Goal: Find specific page/section: Find specific page/section

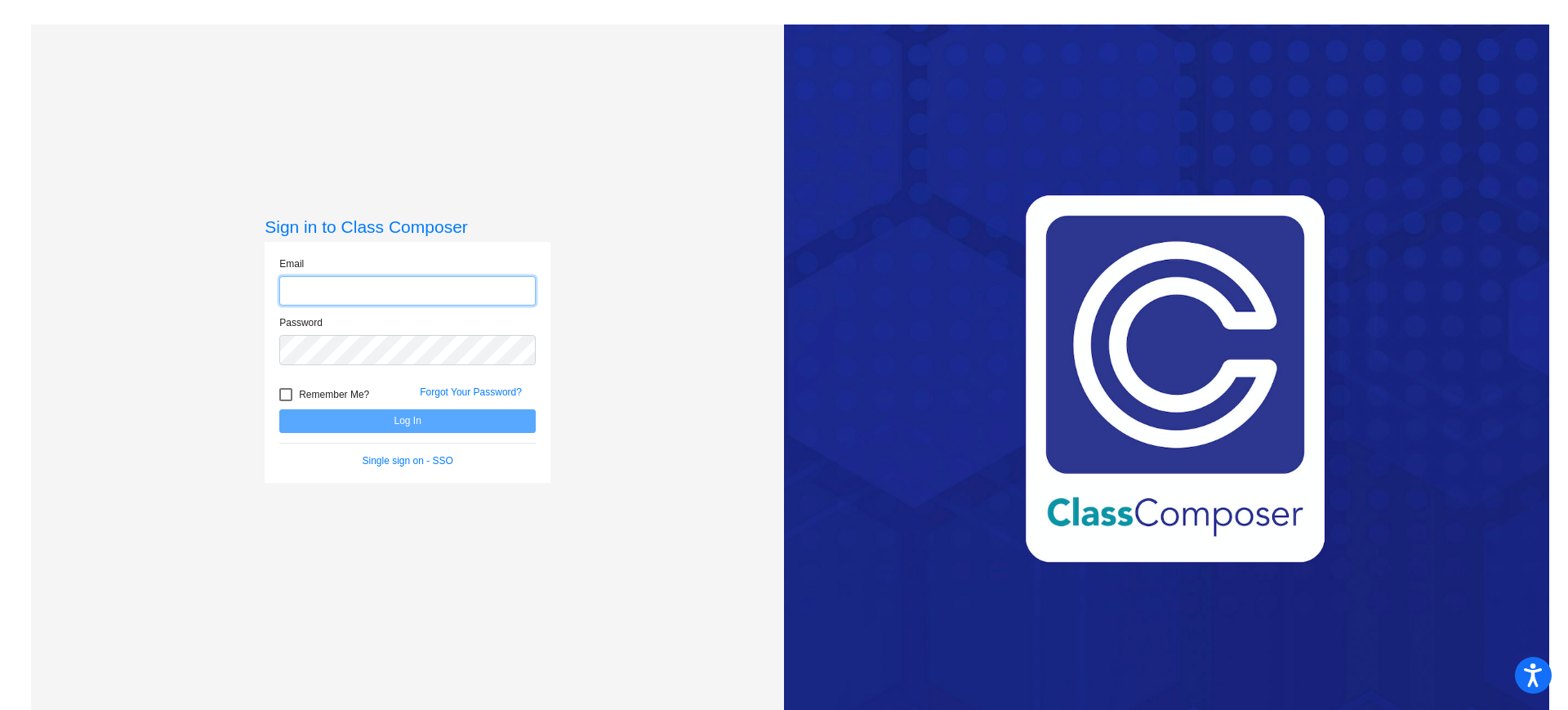
click at [391, 293] on input "email" at bounding box center [408, 291] width 256 height 30
type input "[PERSON_NAME][EMAIL_ADDRESS][PERSON_NAME][DOMAIN_NAME]"
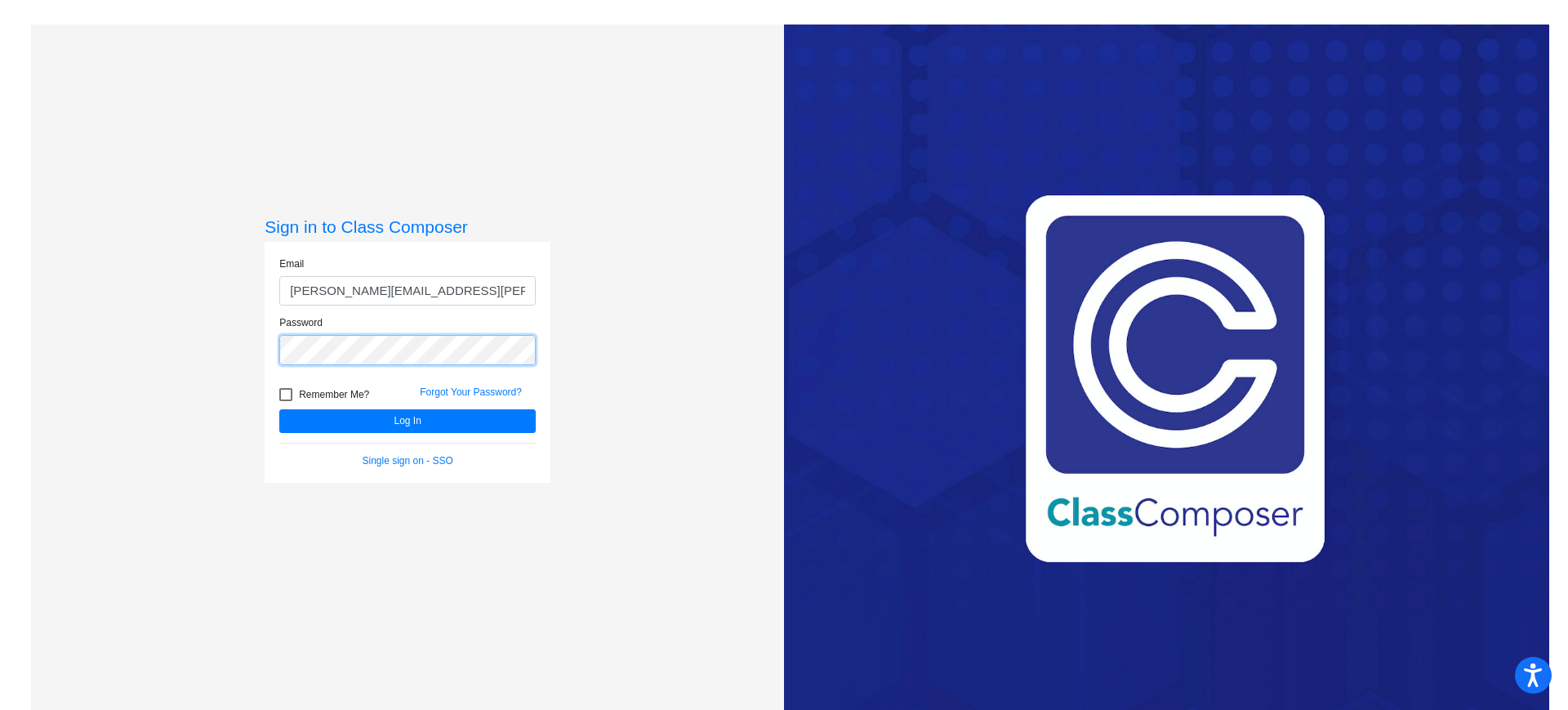
click at [280, 409] on button "Log In" at bounding box center [408, 421] width 256 height 23
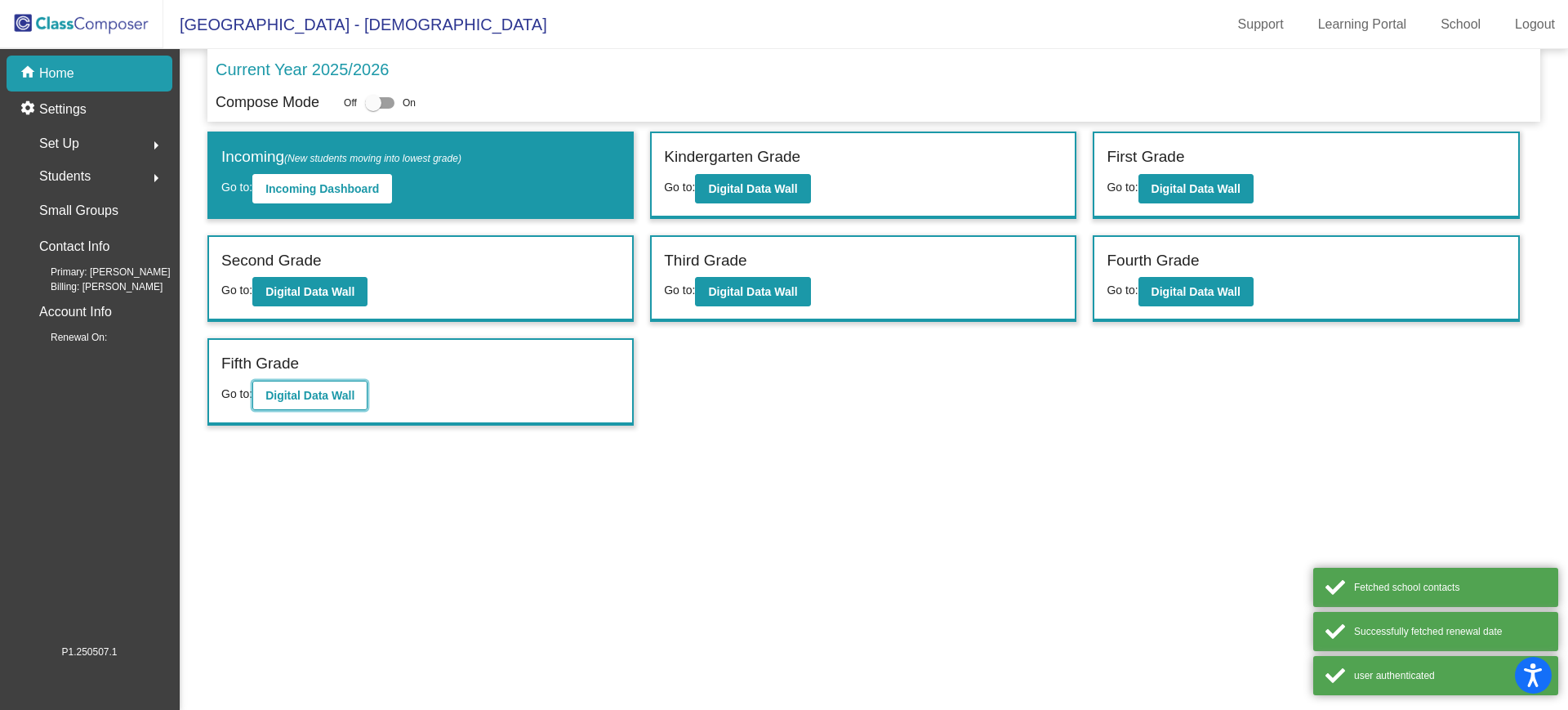
click at [354, 389] on b "Digital Data Wall" at bounding box center [310, 395] width 89 height 13
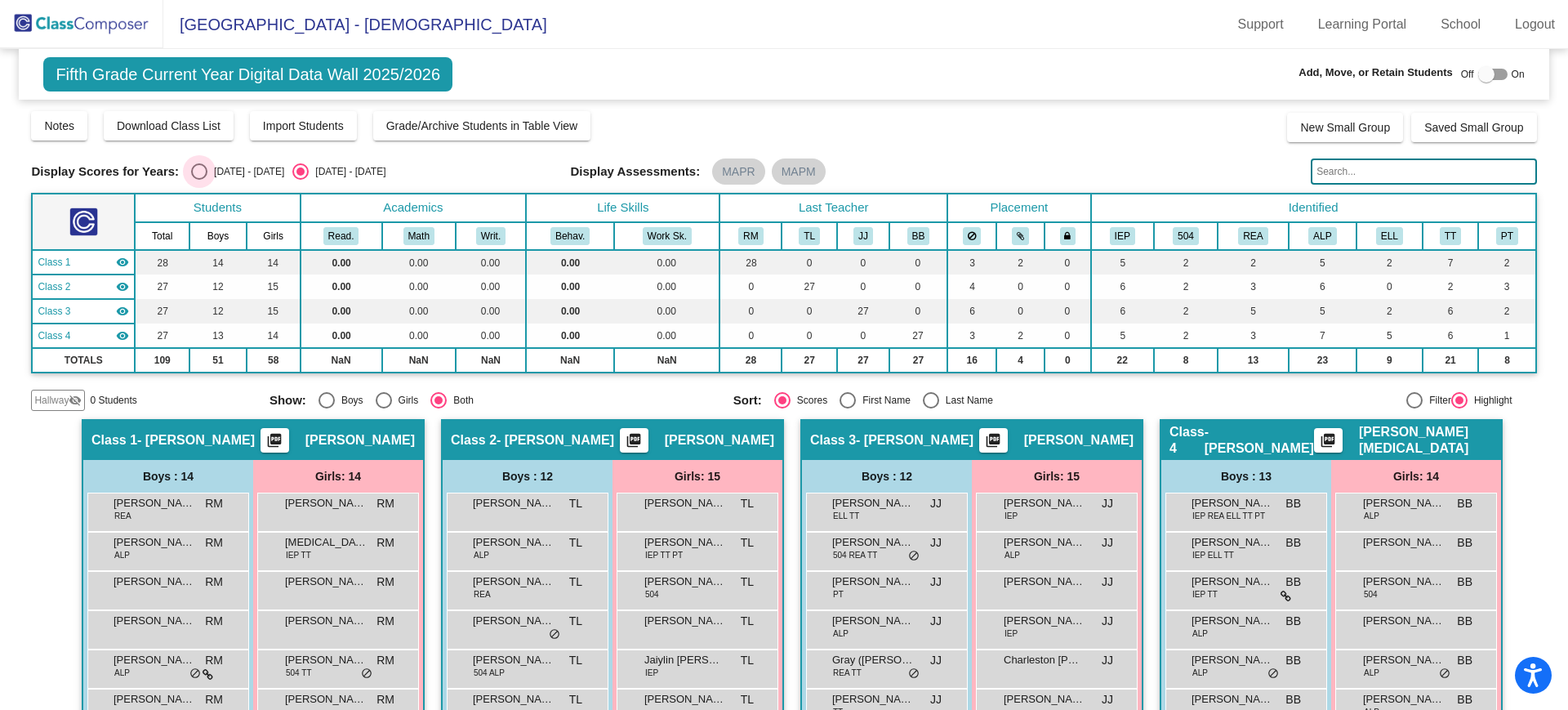
click at [203, 172] on div "Select an option" at bounding box center [199, 172] width 17 height 17
click at [199, 180] on input "[DATE] - [DATE]" at bounding box center [198, 180] width 1 height 1
radio input "true"
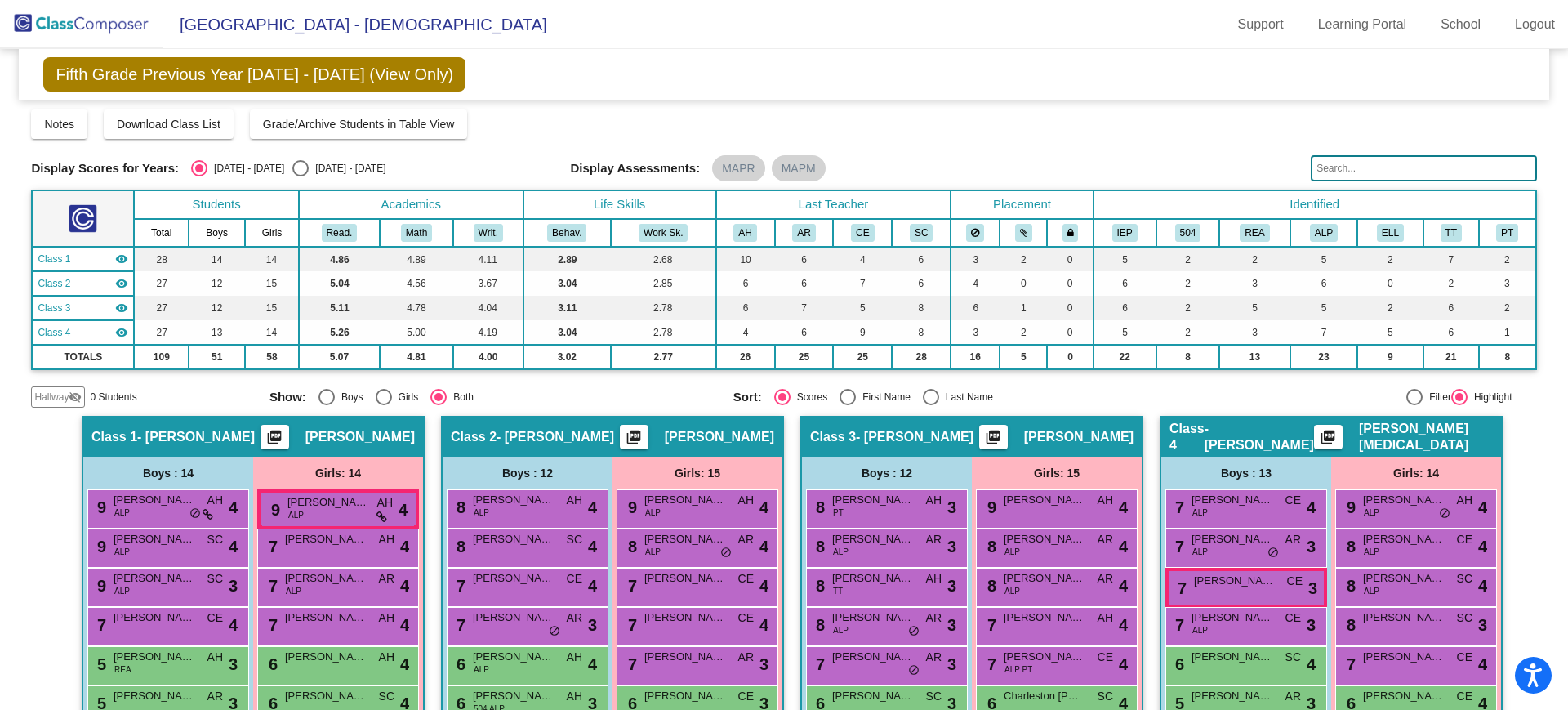
click at [292, 170] on div "Select an option" at bounding box center [301, 168] width 17 height 17
click at [300, 177] on input "[DATE] - [DATE]" at bounding box center [300, 177] width 1 height 1
radio input "true"
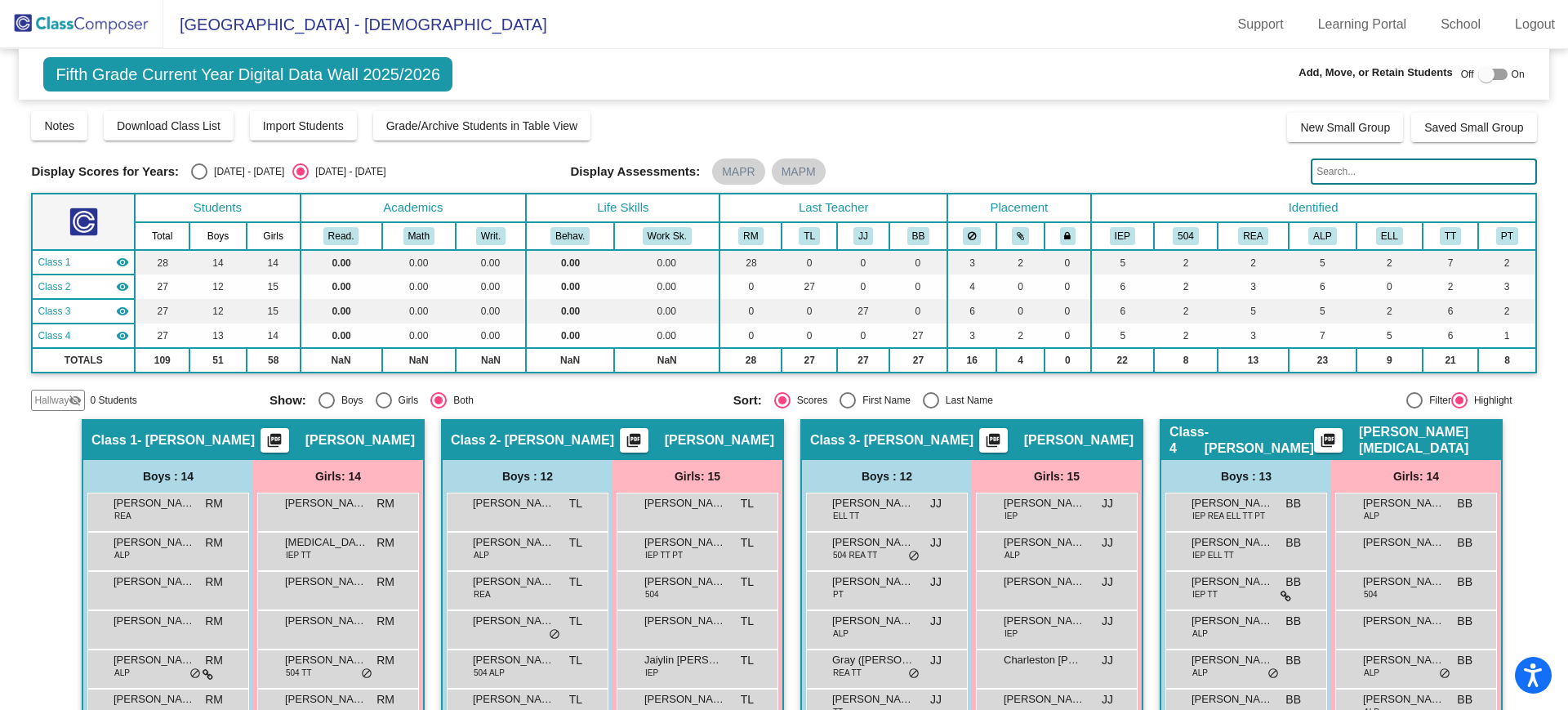
click at [199, 172] on div "Select an option" at bounding box center [199, 172] width 17 height 17
click at [199, 180] on input "[DATE] - [DATE]" at bounding box center [198, 180] width 1 height 1
radio input "true"
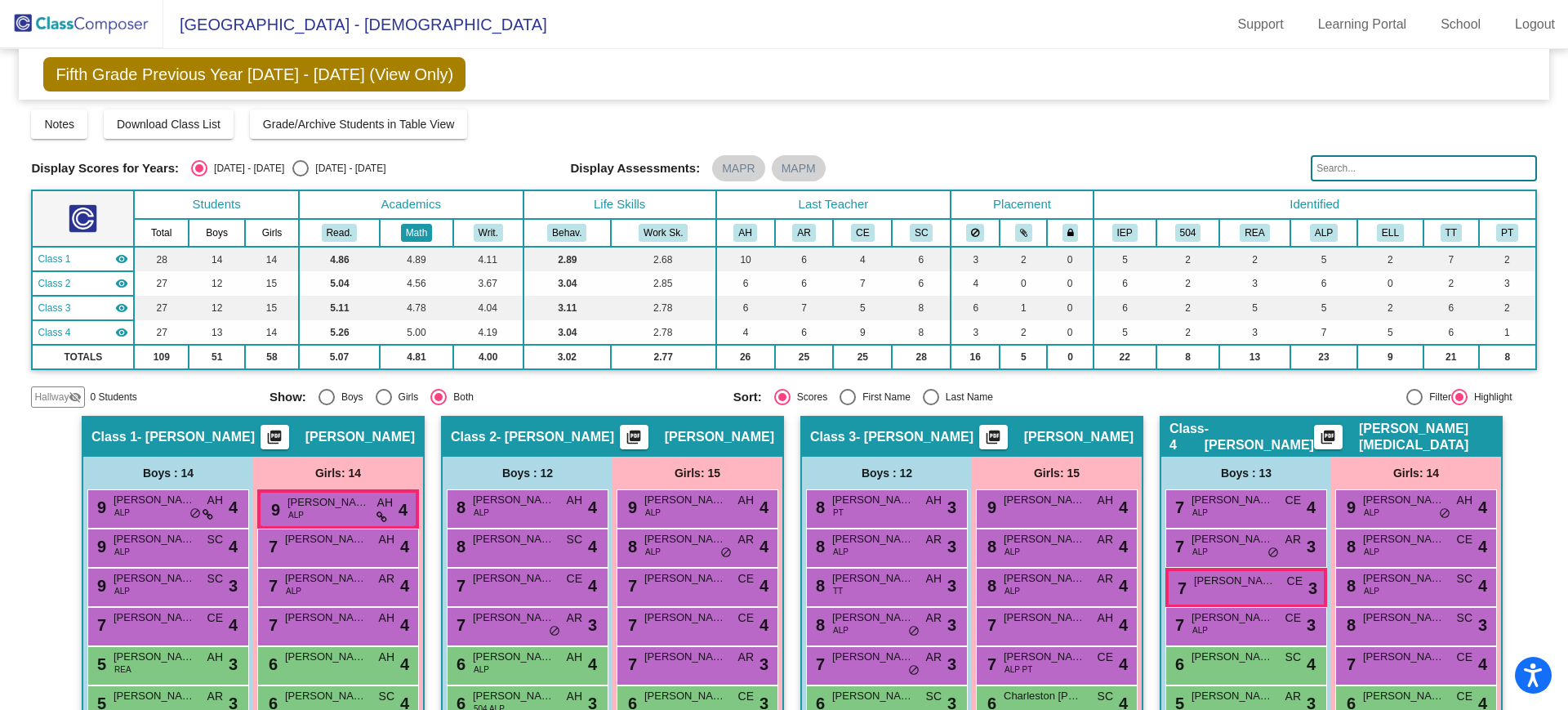
click at [416, 234] on button "Math" at bounding box center [416, 232] width 31 height 18
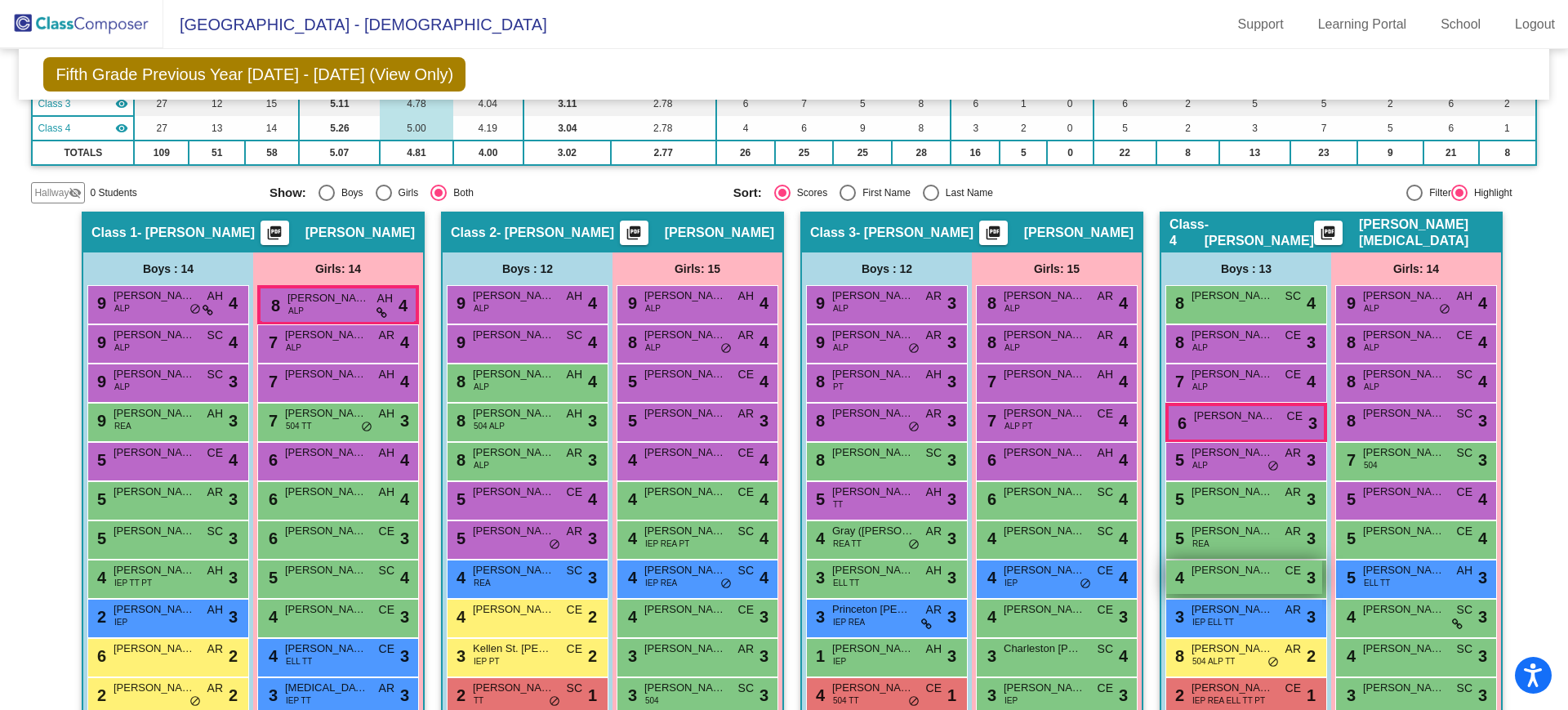
scroll to position [102, 0]
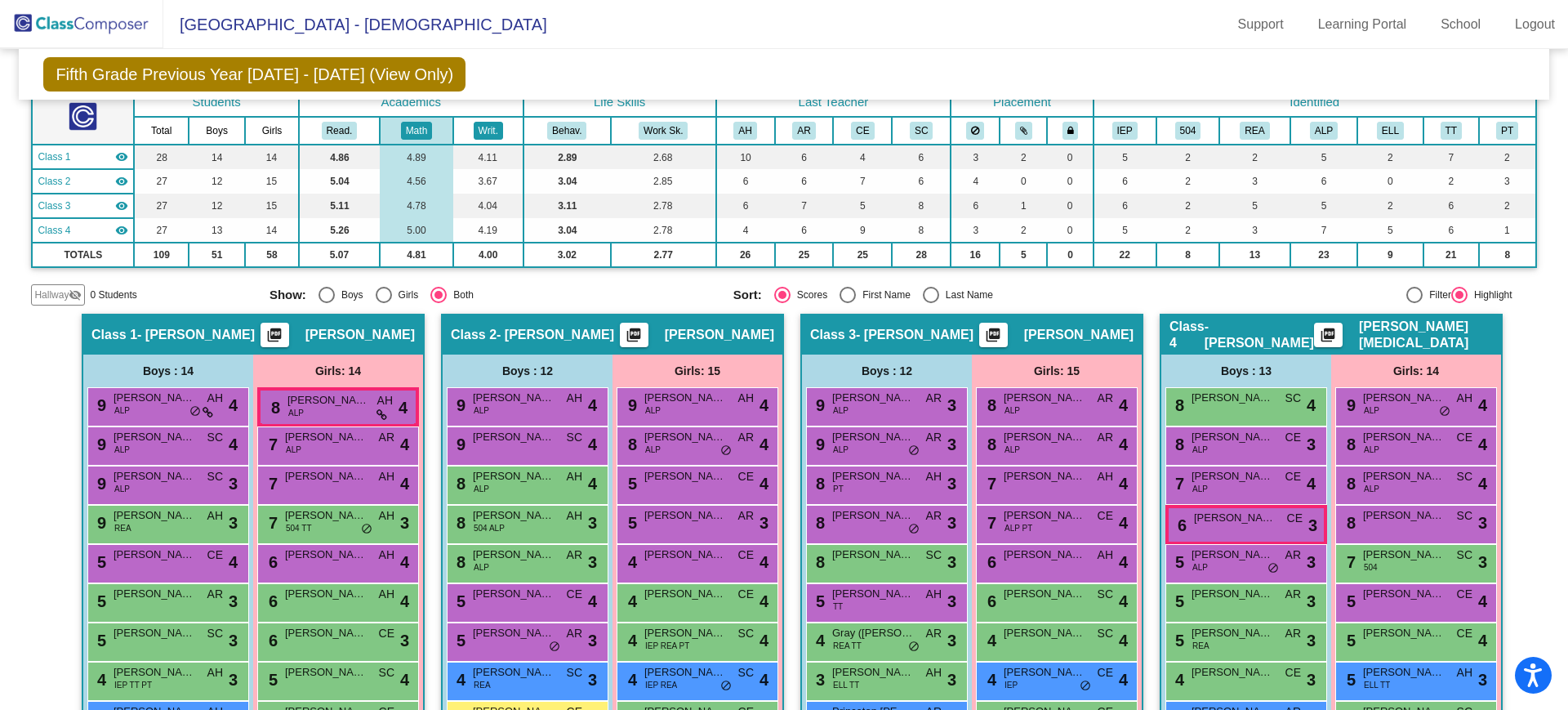
click at [493, 126] on button "Writ." at bounding box center [488, 130] width 29 height 18
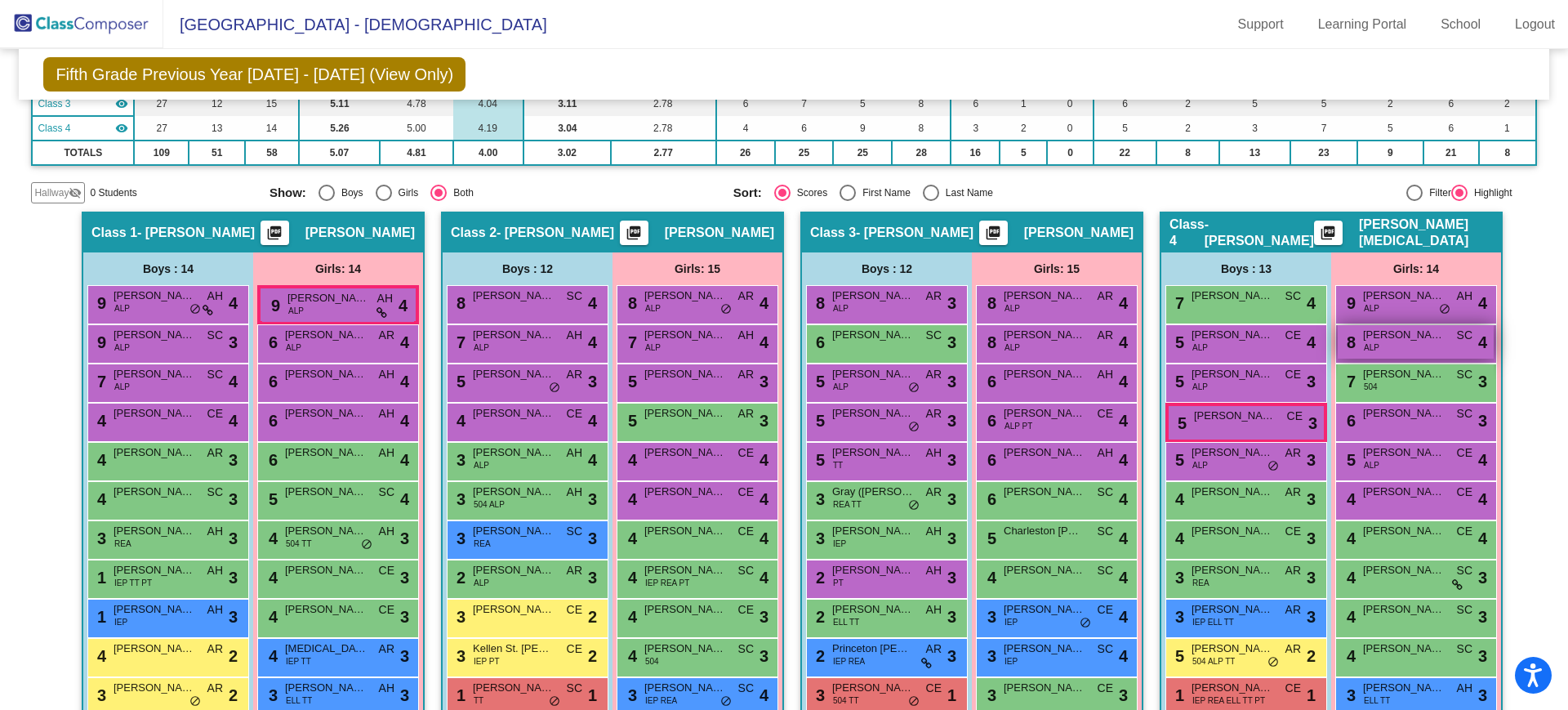
scroll to position [306, 0]
